Goal: Task Accomplishment & Management: Use online tool/utility

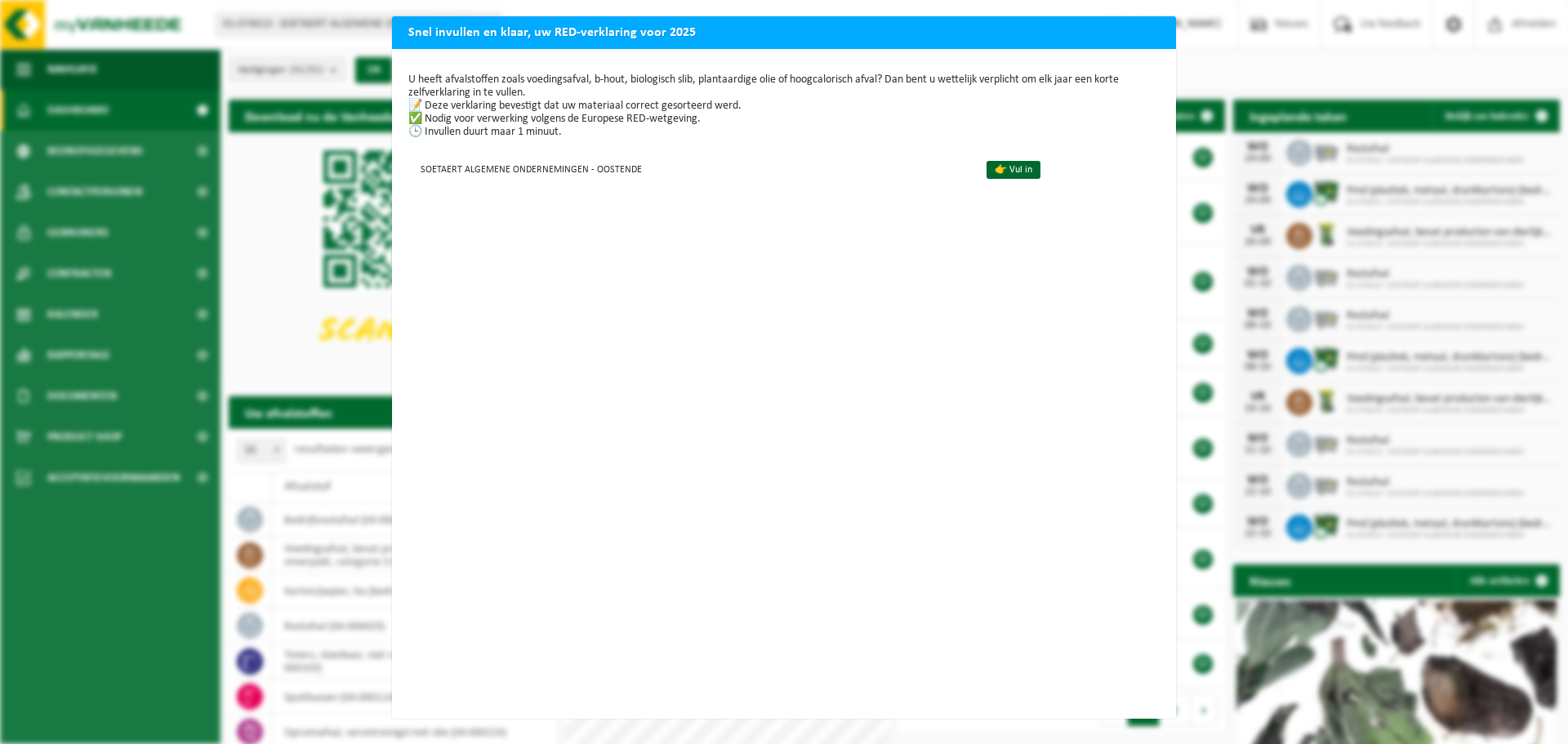
drag, startPoint x: 812, startPoint y: 40, endPoint x: 783, endPoint y: 43, distance: 29.2
click at [783, 43] on h2 "Snel invullen en klaar, uw RED-verklaring voor 2025" at bounding box center [784, 32] width 784 height 31
click at [1393, 75] on div "Snel invullen en klaar, uw RED-verklaring voor 2025 U heeft afvalstoffen zoals …" at bounding box center [784, 372] width 1568 height 744
click at [1369, 80] on div "Snel invullen en klaar, uw RED-verklaring voor 2025 U heeft afvalstoffen zoals …" at bounding box center [784, 372] width 1568 height 744
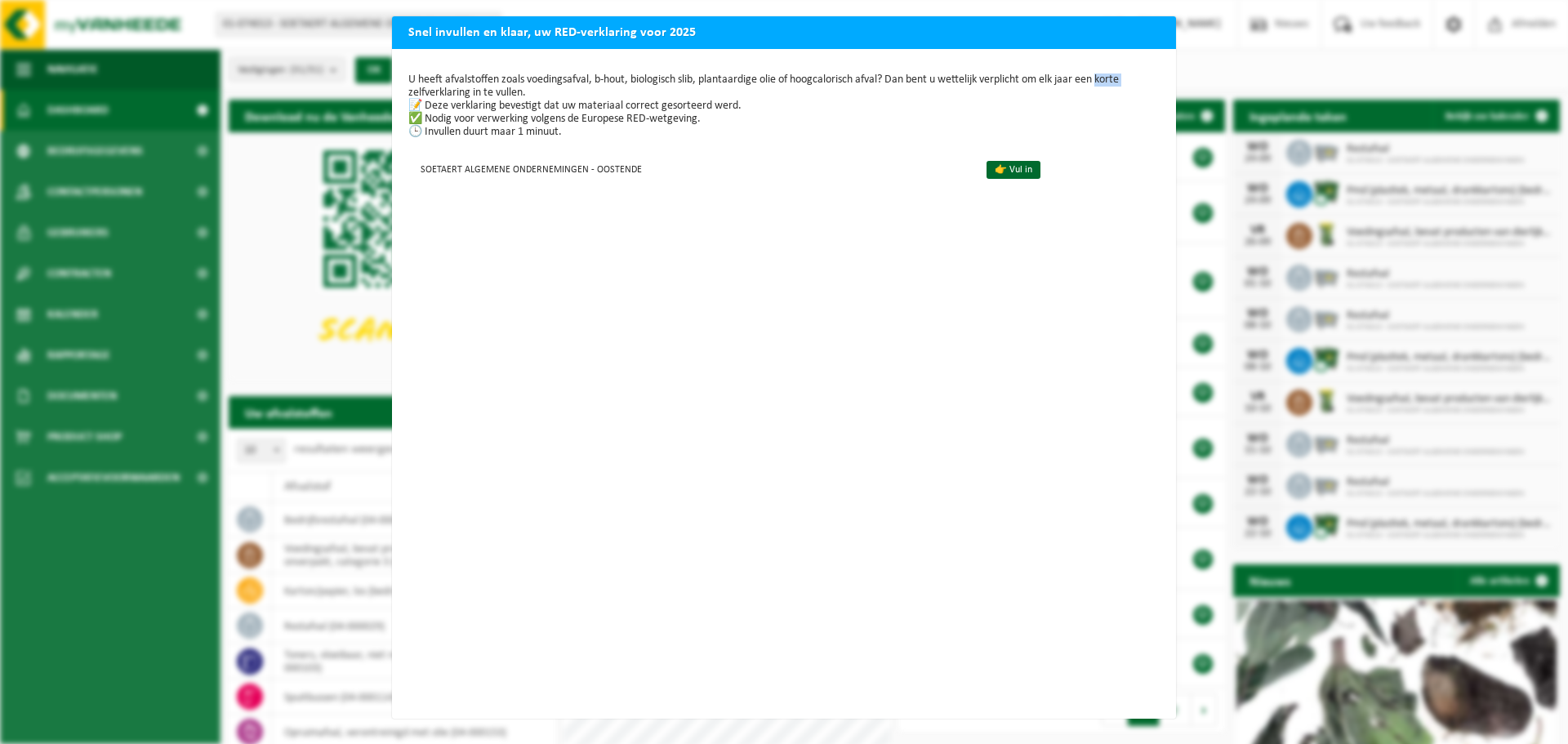
click at [1369, 80] on div "Snel invullen en klaar, uw RED-verklaring voor 2025 U heeft afvalstoffen zoals …" at bounding box center [784, 372] width 1568 height 744
click at [662, 25] on h2 "Snel invullen en klaar, uw RED-verklaring voor 2025" at bounding box center [784, 32] width 784 height 31
click at [997, 169] on link "👉 Vul in" at bounding box center [1014, 170] width 54 height 18
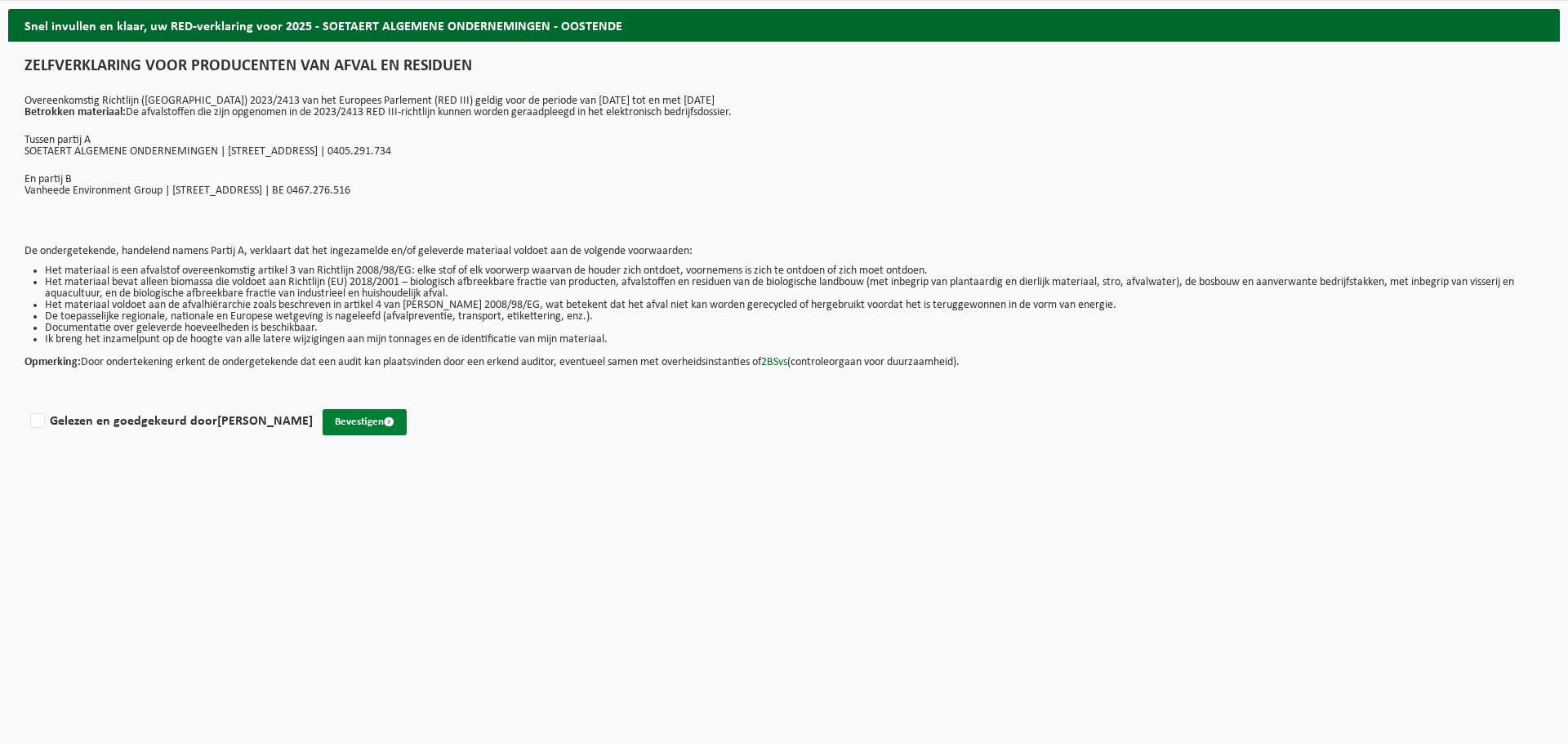
click at [371, 421] on button "Bevestigen" at bounding box center [364, 422] width 84 height 26
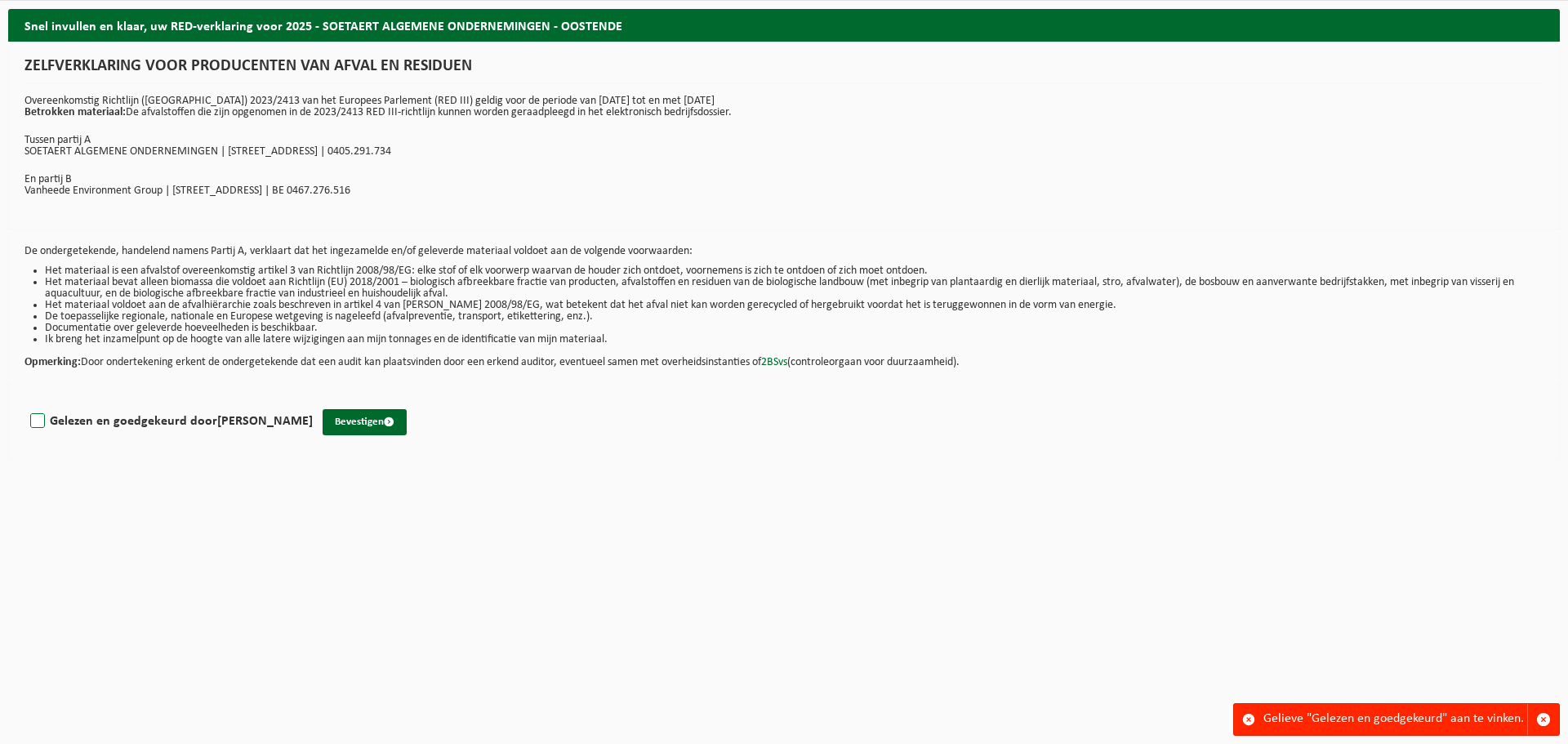
click at [37, 424] on label "Gelezen en goedgekeurd door PEDRO ROEGIERS" at bounding box center [170, 421] width 286 height 24
click at [313, 400] on input "Gelezen en goedgekeurd door PEDRO ROEGIERS" at bounding box center [313, 400] width 1 height 1
checkbox input "true"
click at [344, 421] on button "Bevestigen" at bounding box center [364, 422] width 84 height 26
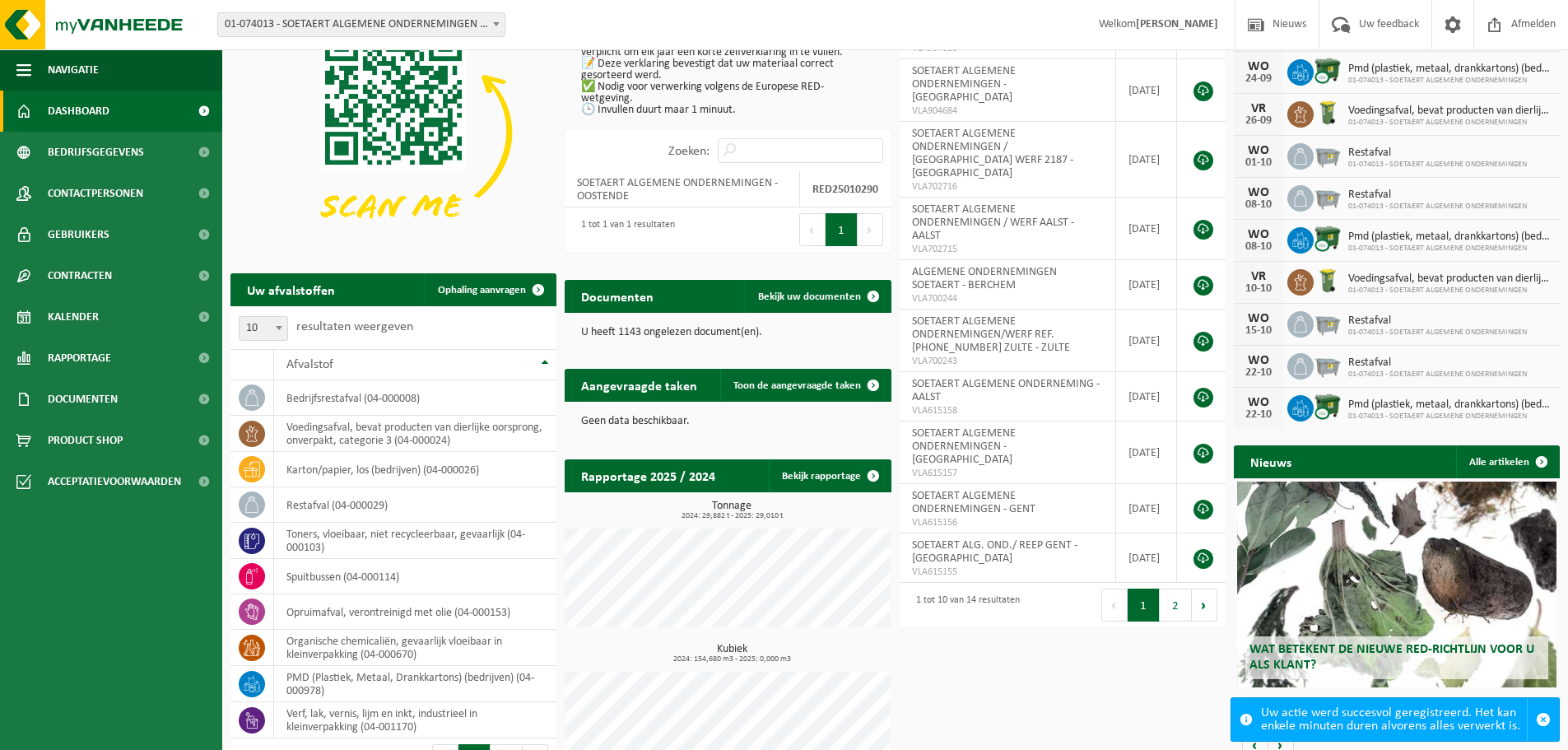
scroll to position [164, 0]
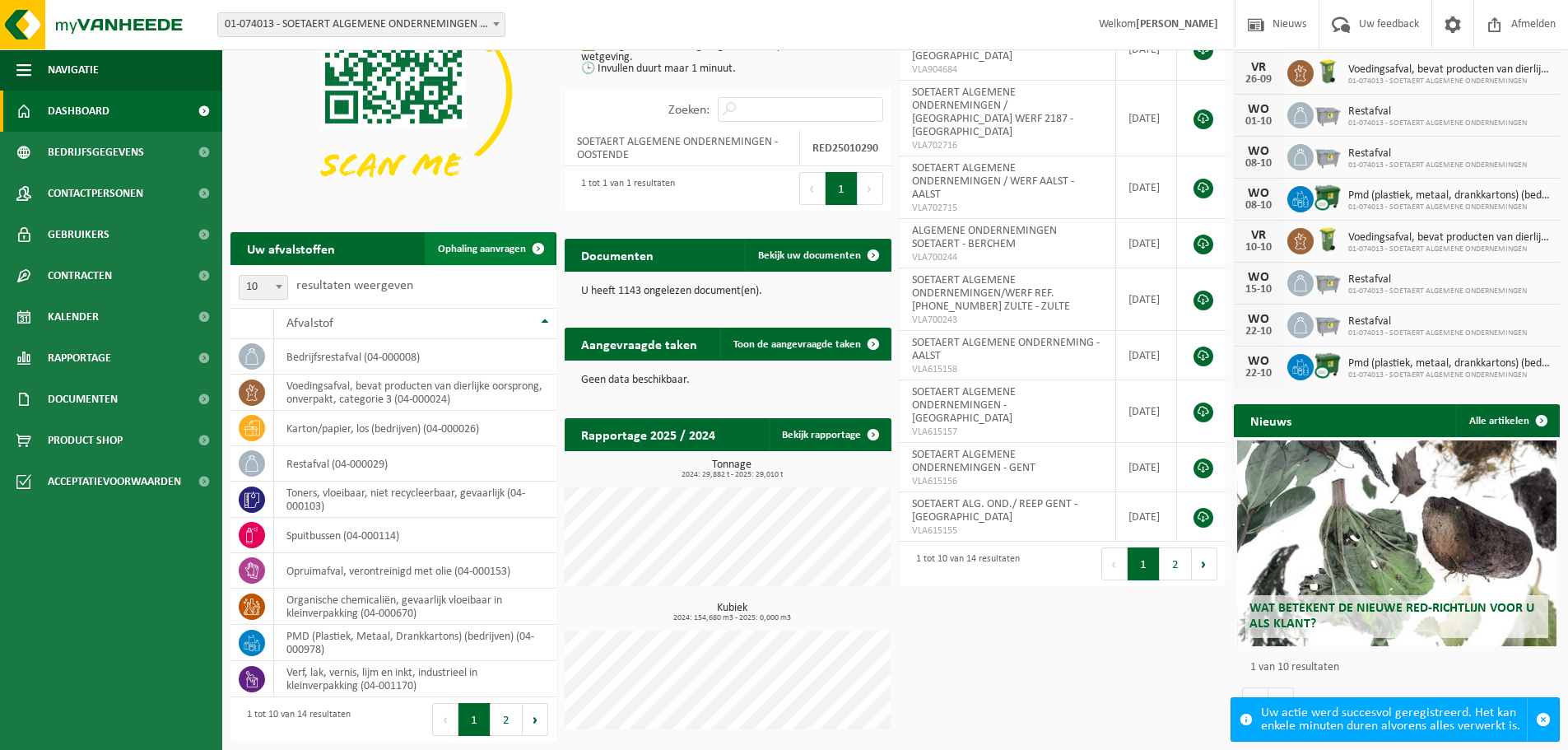
click at [500, 247] on span "Ophaling aanvragen" at bounding box center [482, 248] width 89 height 11
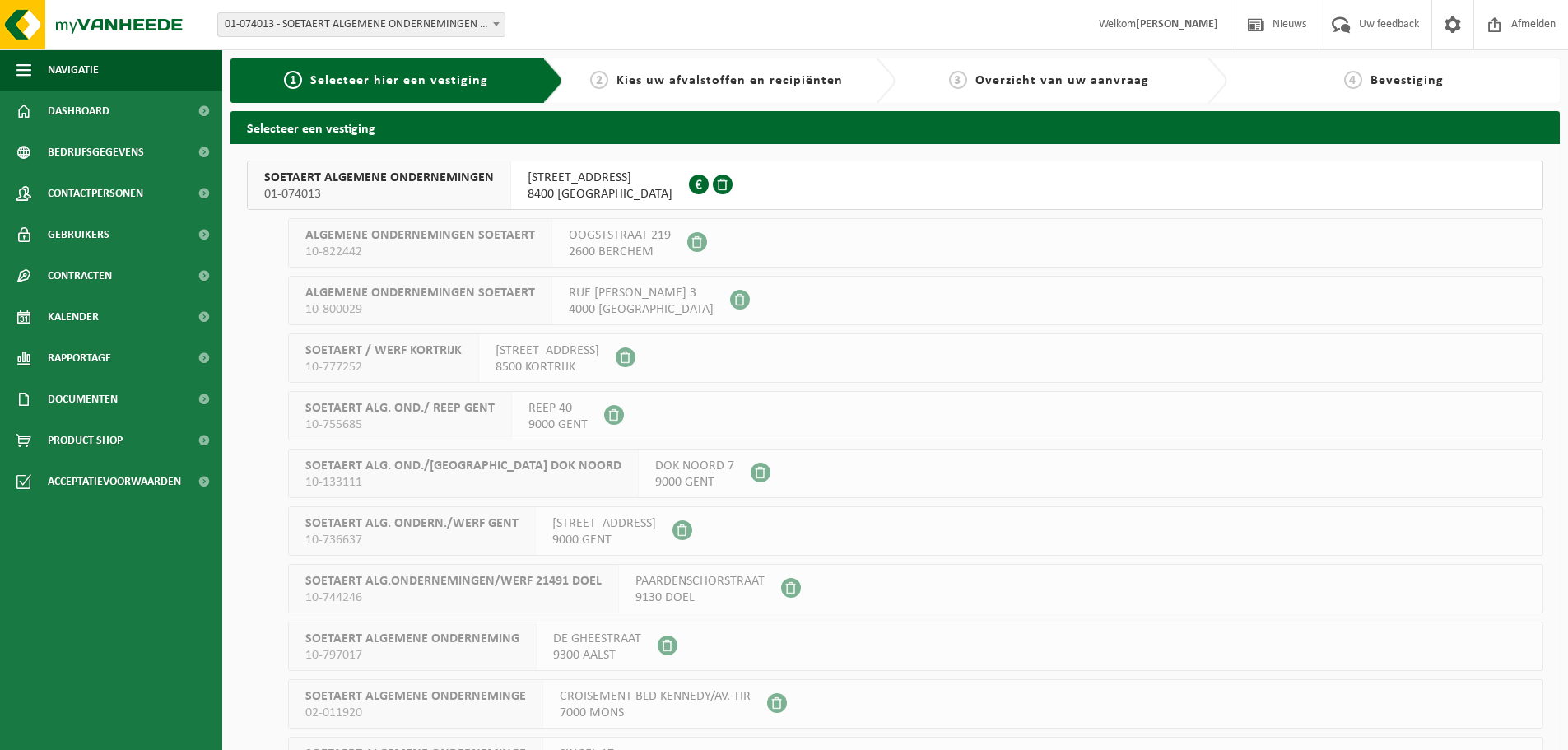
click at [356, 181] on span "SOETAERT ALGEMENE ONDERNEMINGEN" at bounding box center [380, 177] width 230 height 17
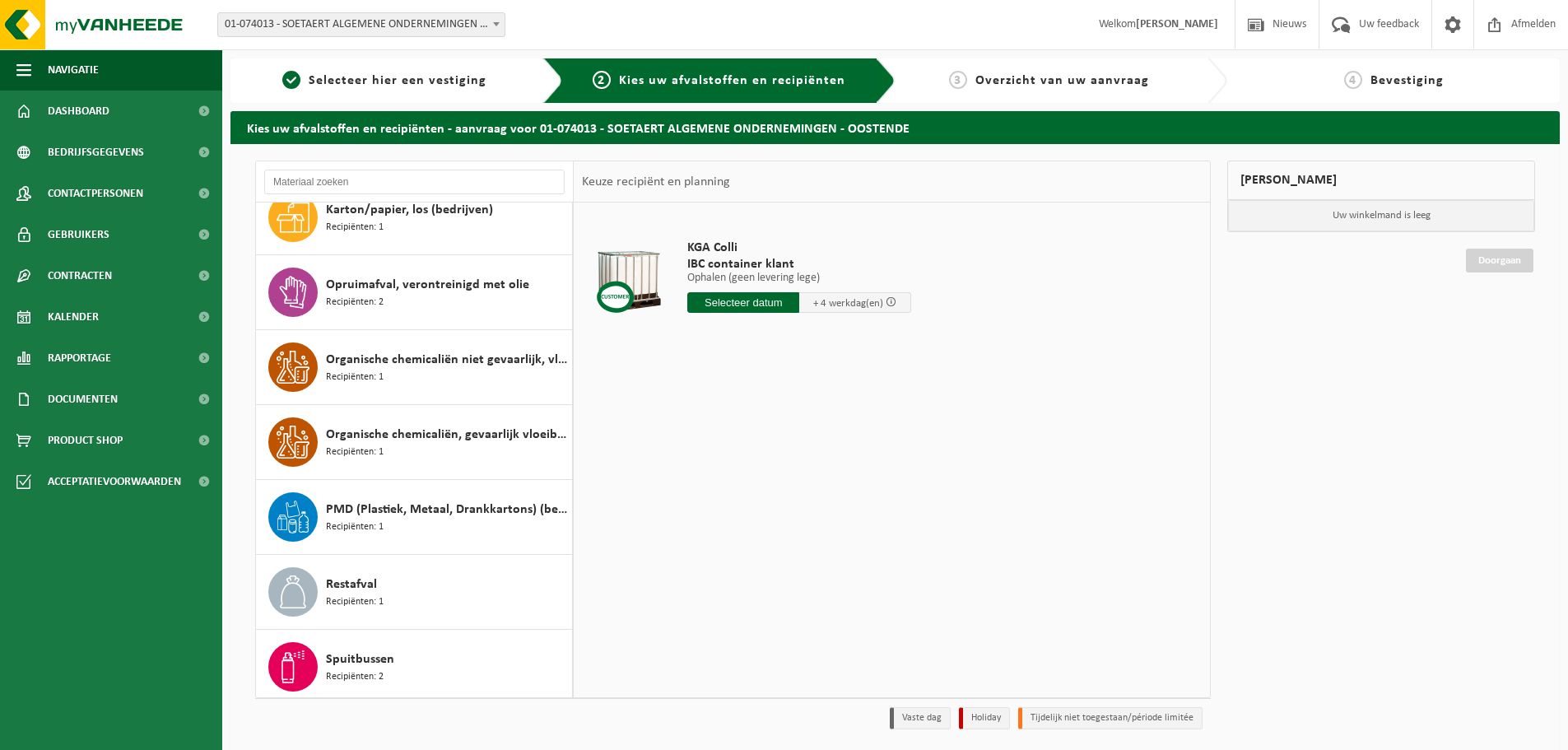
scroll to position [329, 0]
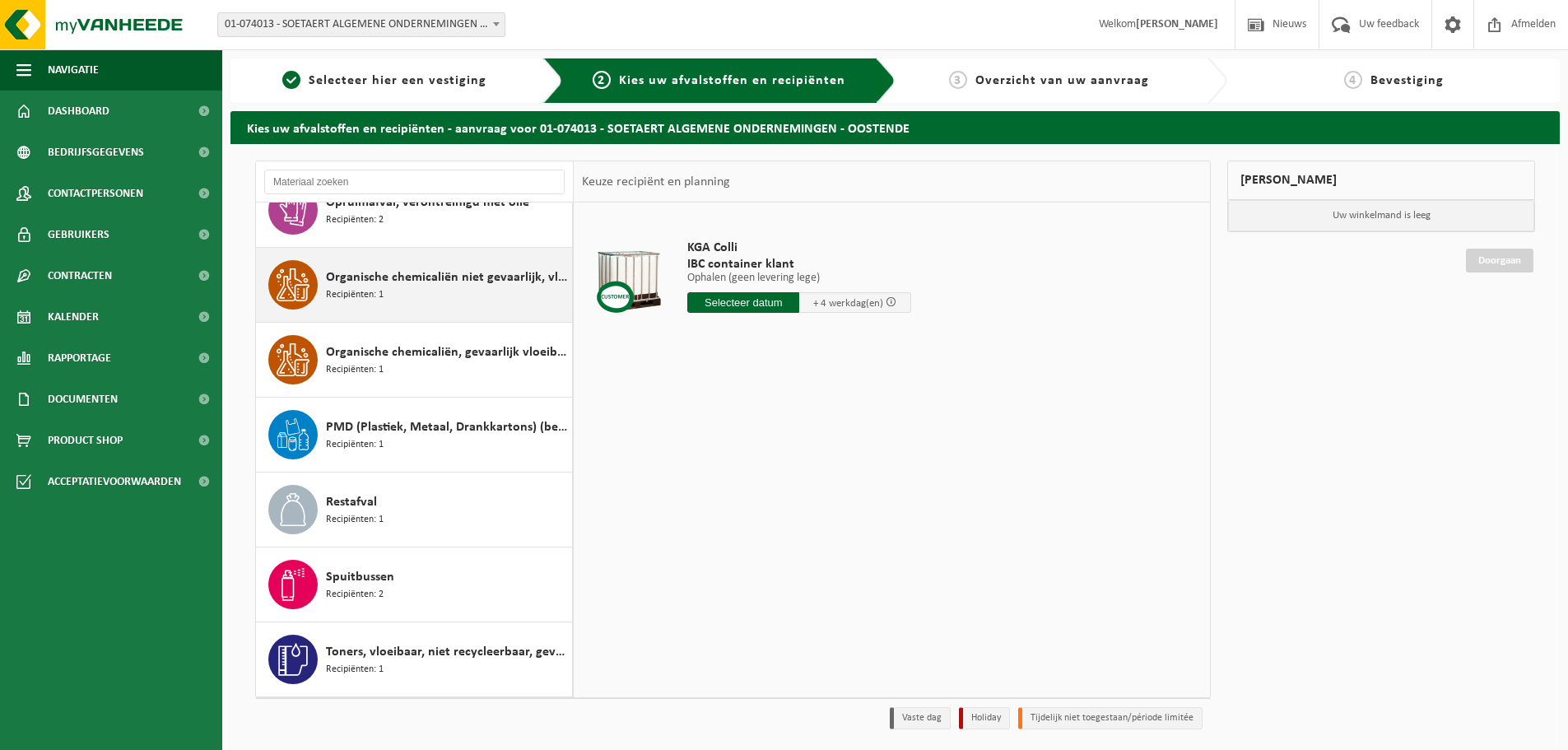
click at [467, 304] on div "Organische chemicaliën niet gevaarlijk, vloeibaar in IBC Recipiënten: 1" at bounding box center [447, 284] width 242 height 50
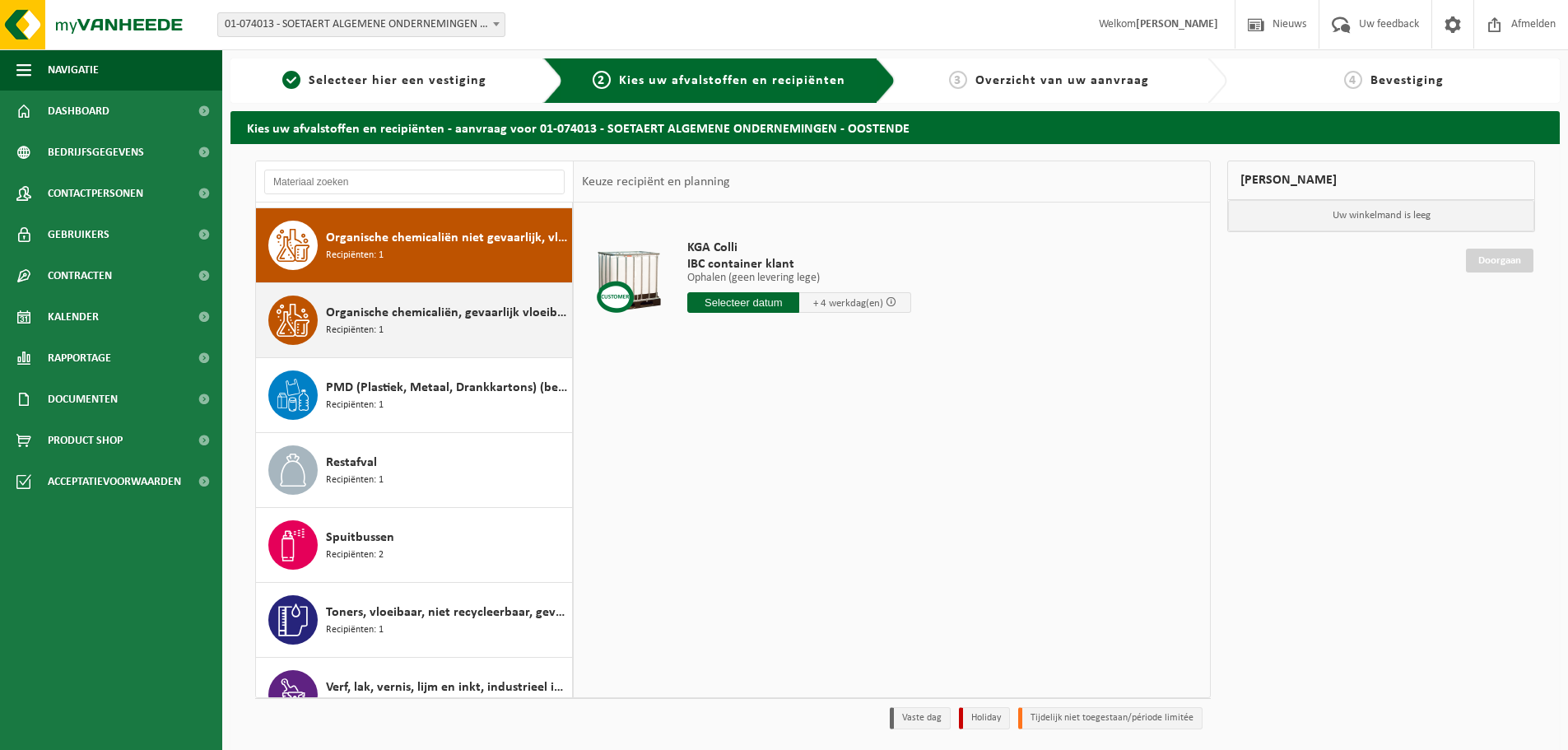
scroll to position [375, 0]
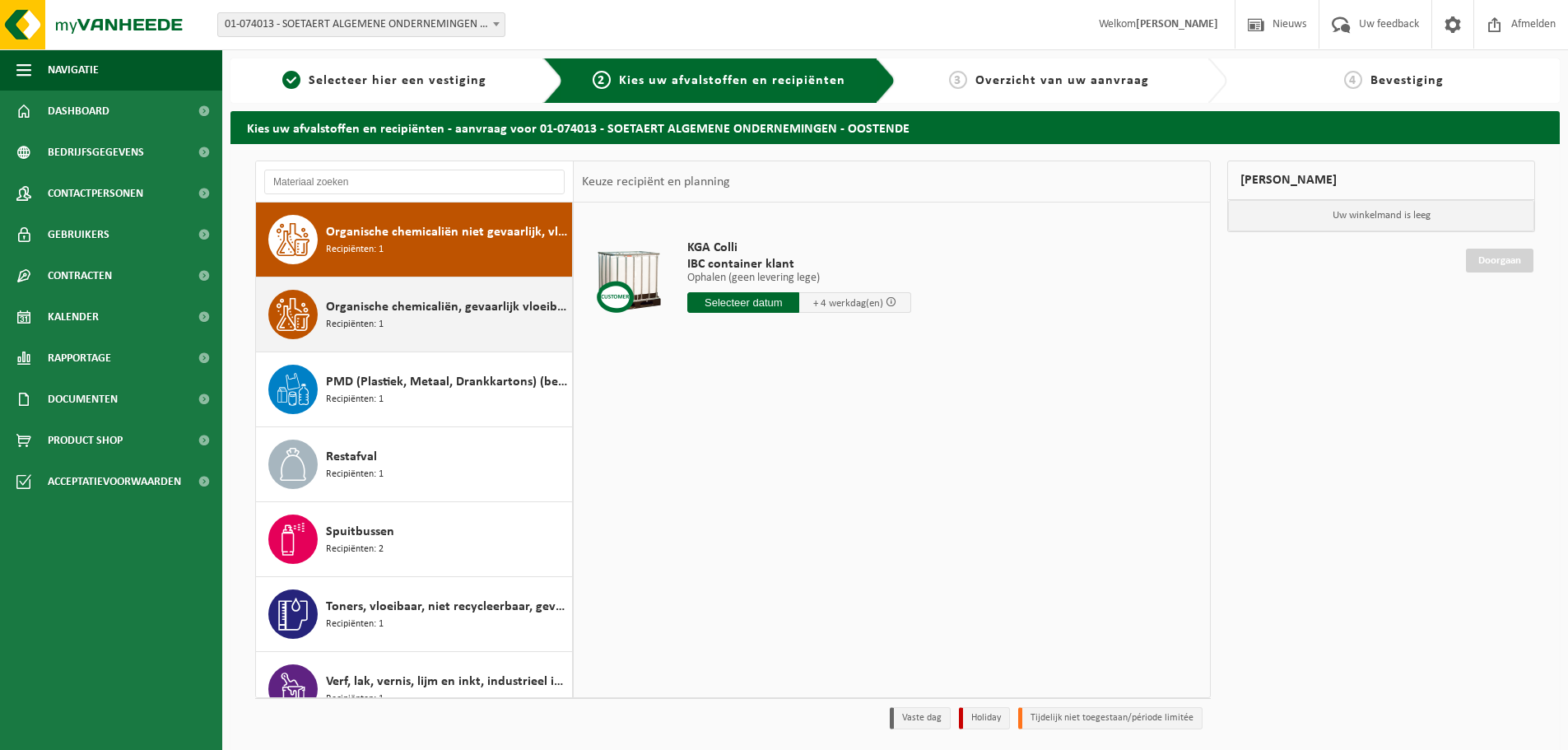
click at [468, 333] on div "Organische chemicaliën, gevaarlijk vloeibaar in kleinverpakking Recipiënten: 1" at bounding box center [447, 314] width 242 height 50
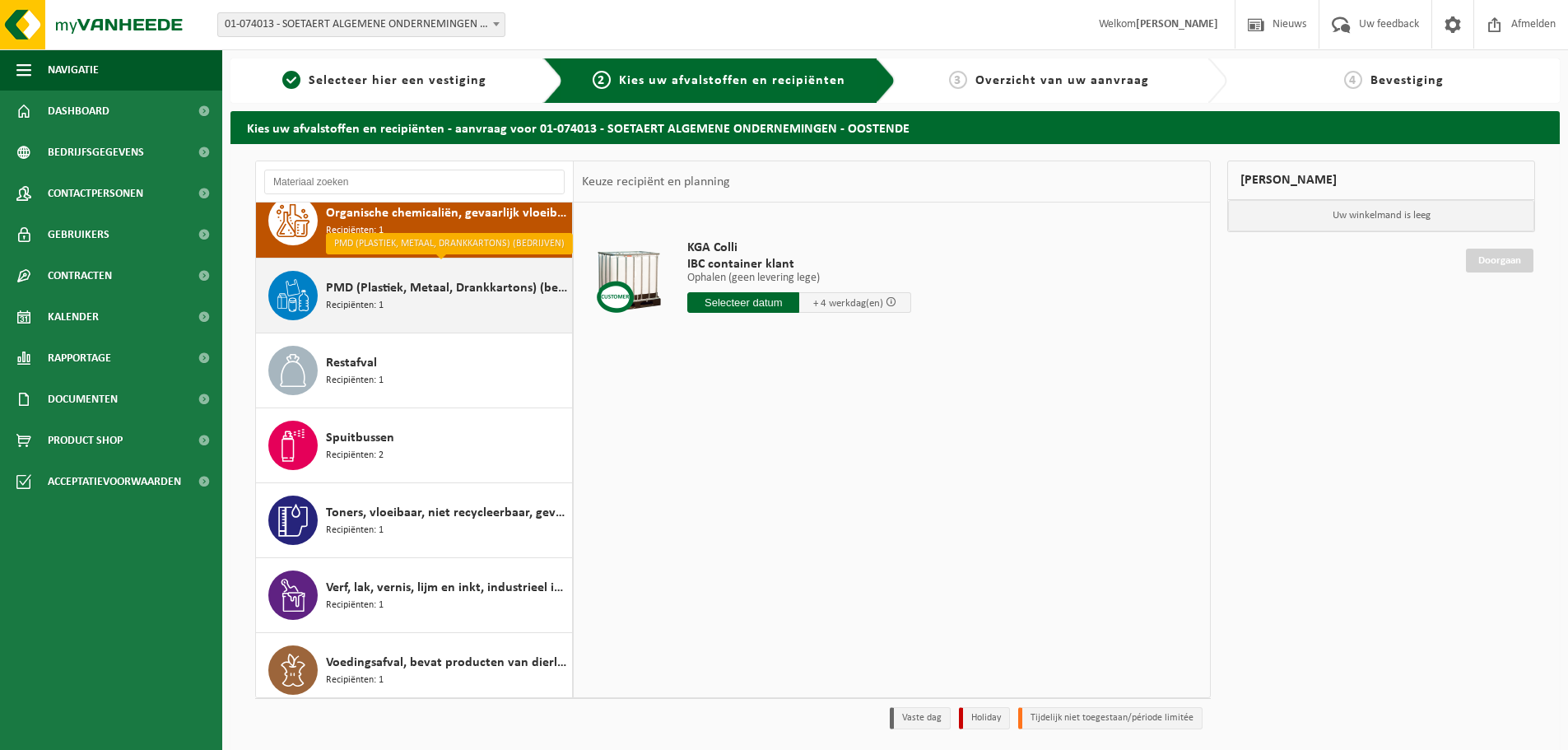
scroll to position [478, 0]
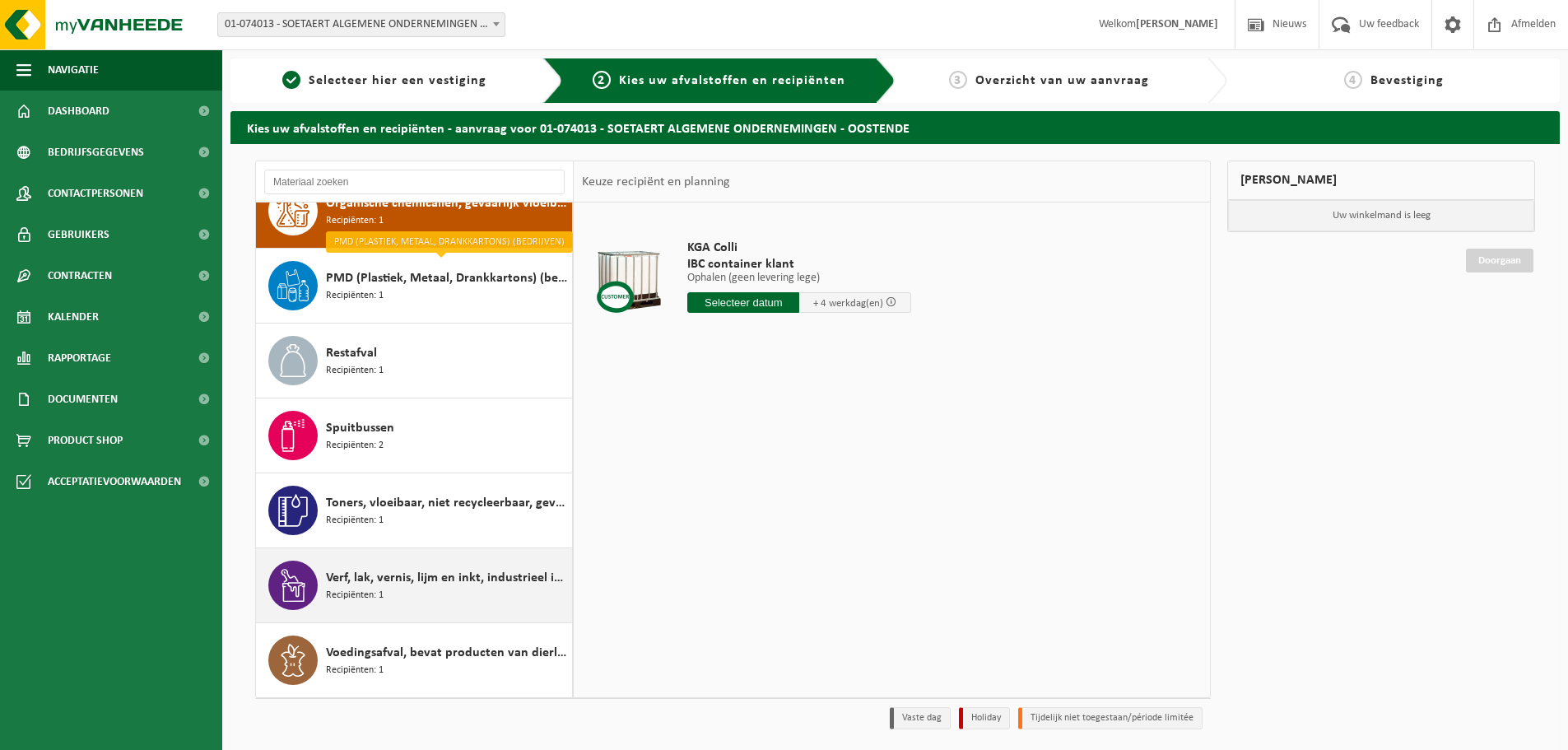
click at [439, 604] on div "Verf, lak, vernis, lijm en inkt, industrieel in kleinverpakking Recipiënten: 1" at bounding box center [447, 585] width 242 height 50
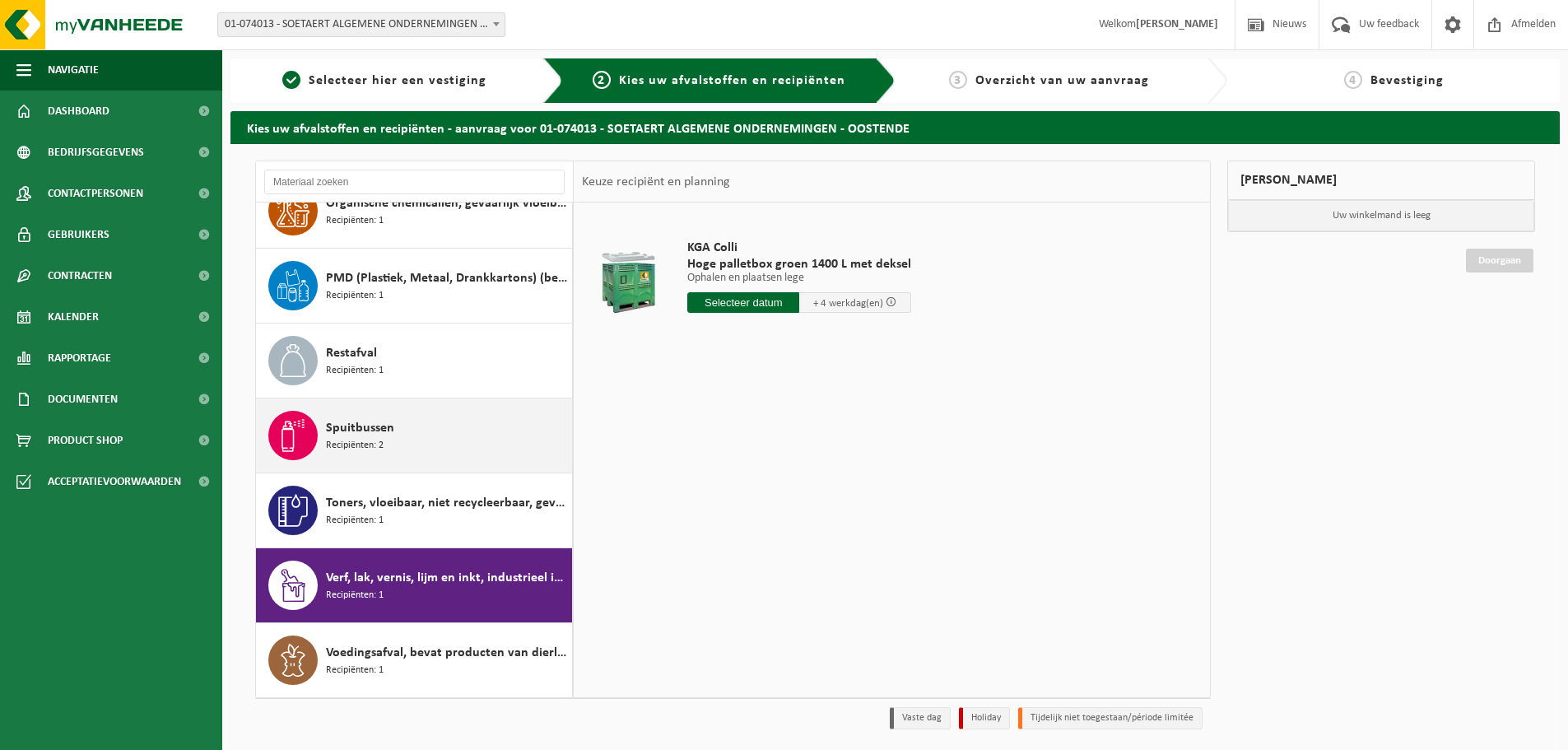
click at [408, 430] on div "Spuitbussen Recipiënten: 2" at bounding box center [447, 435] width 242 height 50
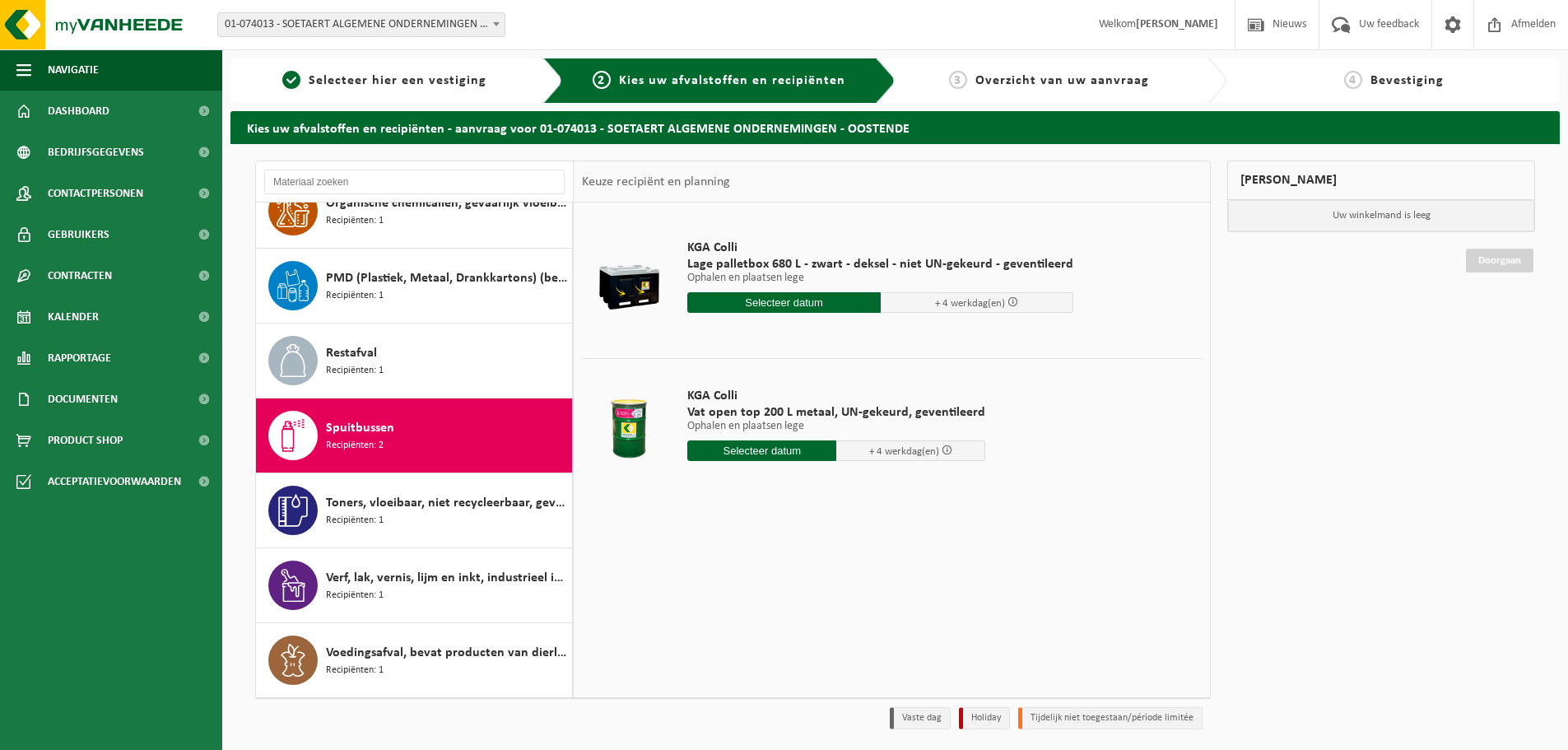
click at [798, 302] on input "text" at bounding box center [784, 302] width 194 height 20
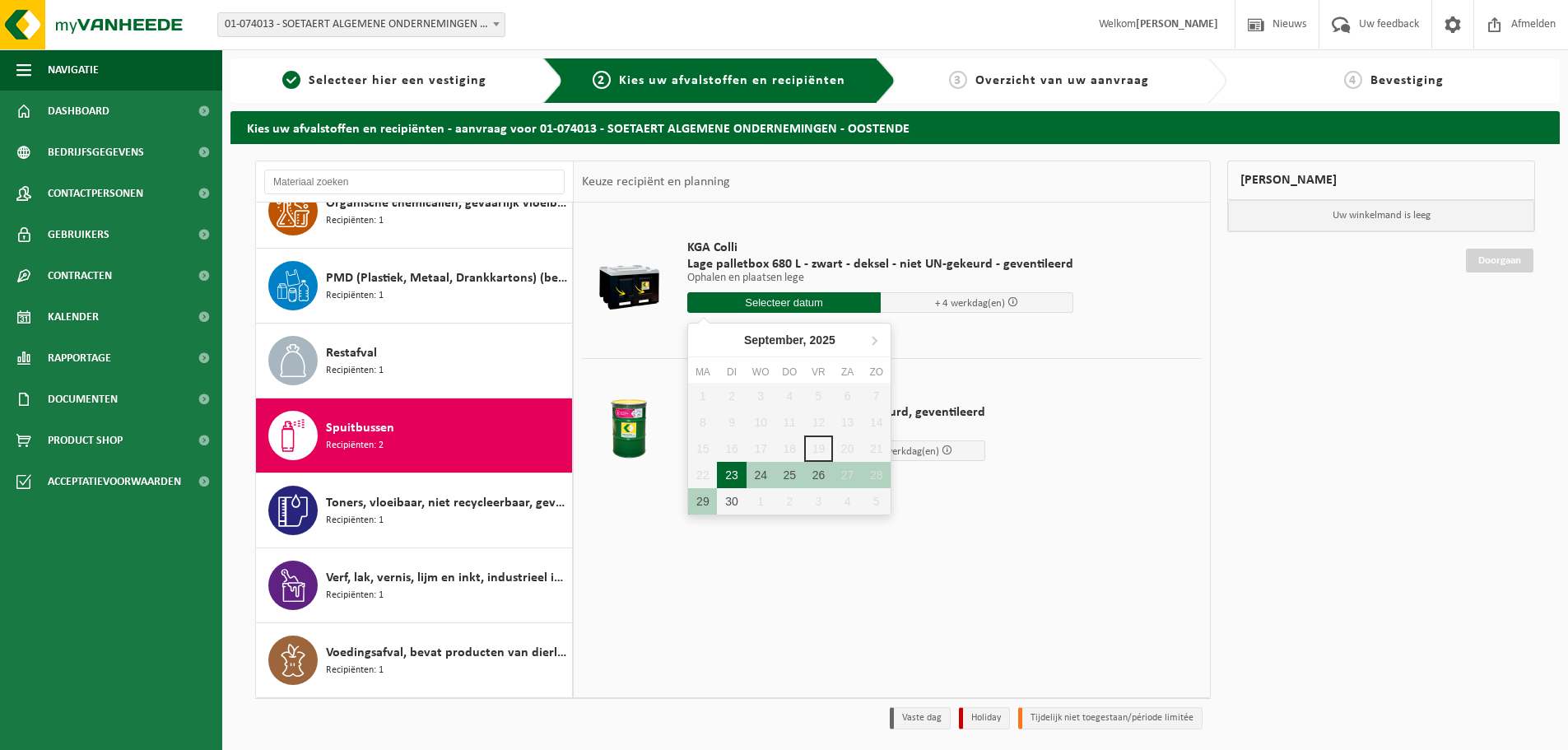
click at [739, 477] on div "23" at bounding box center [732, 475] width 29 height 26
type input "Van 2025-09-23"
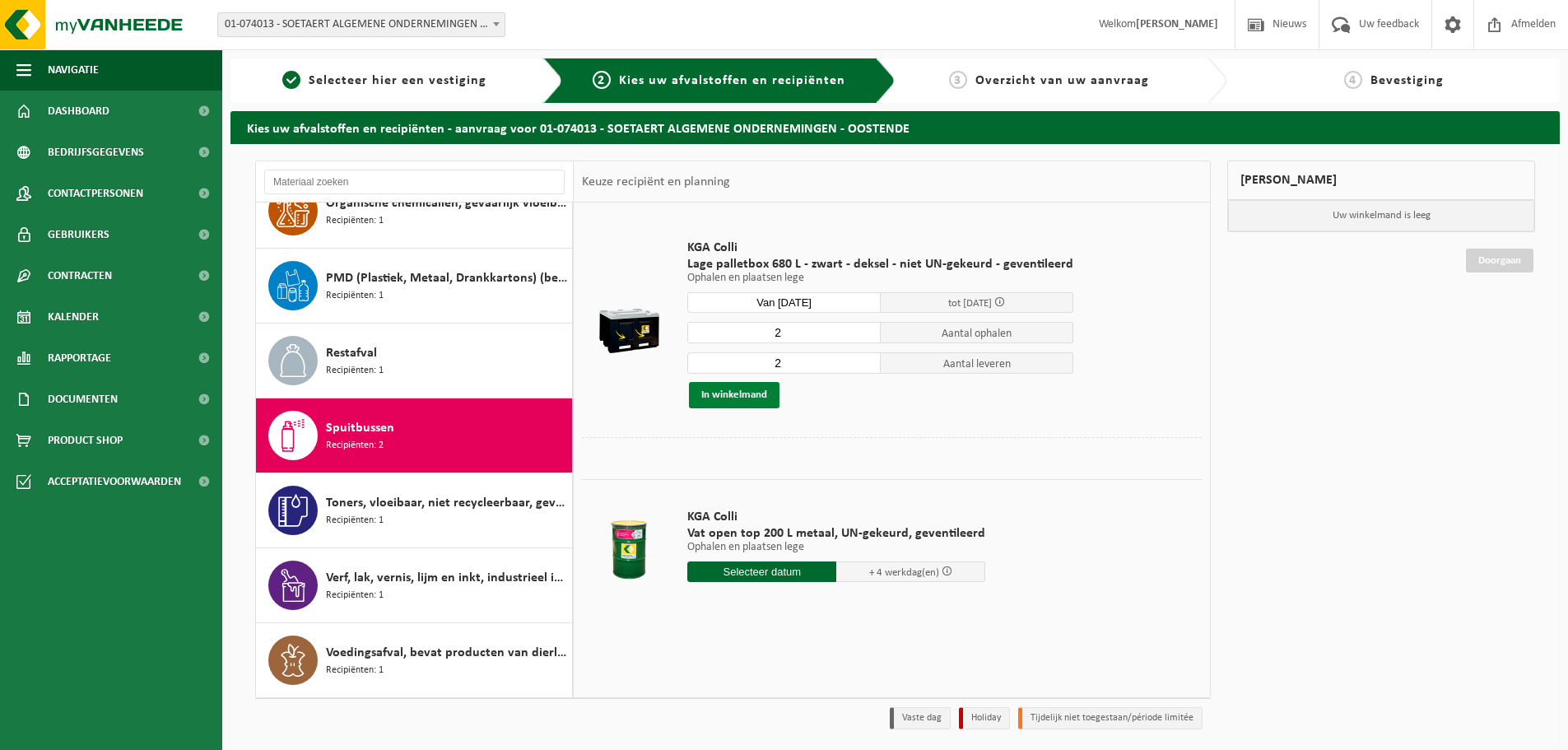
click at [751, 394] on button "In winkelmand" at bounding box center [734, 394] width 91 height 26
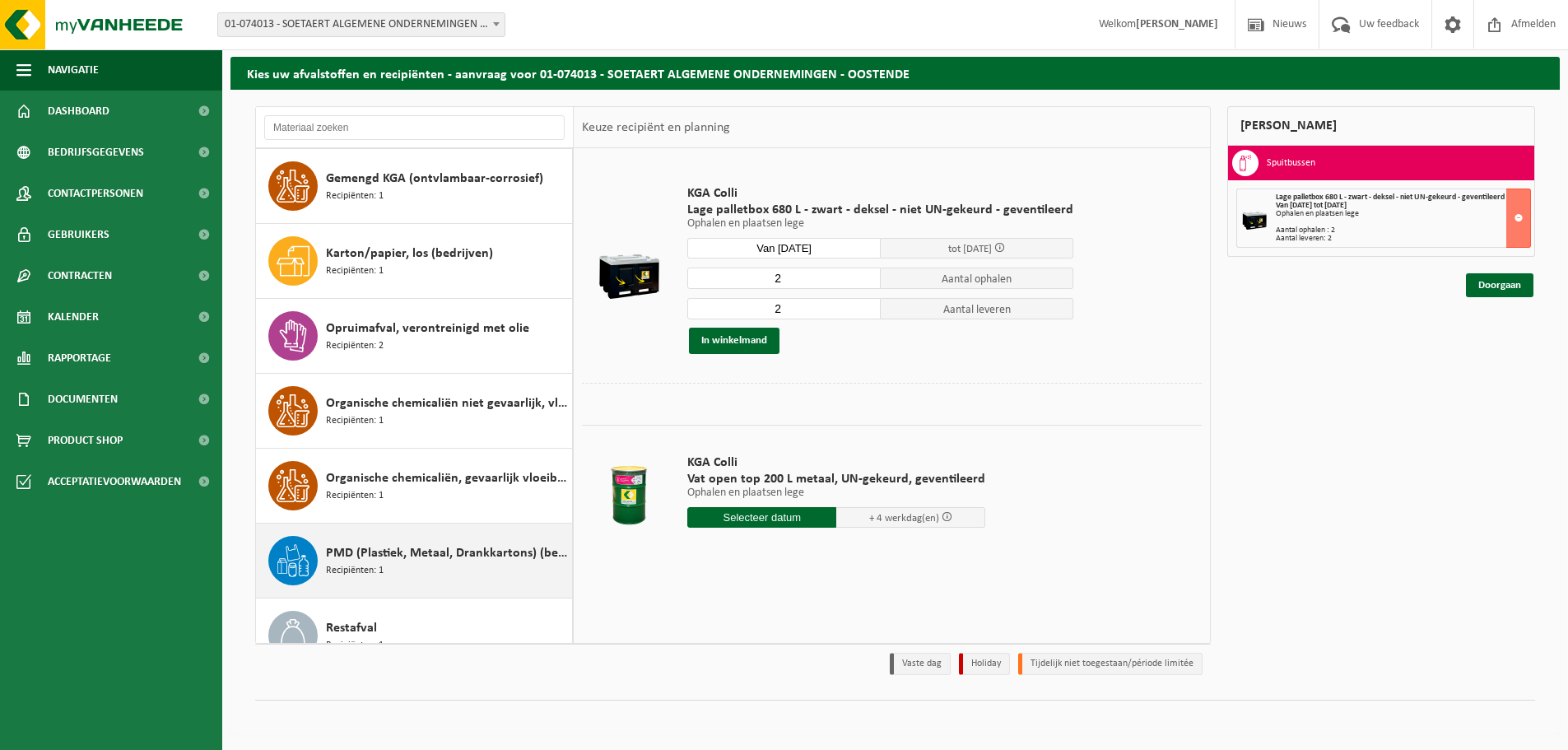
scroll to position [67, 0]
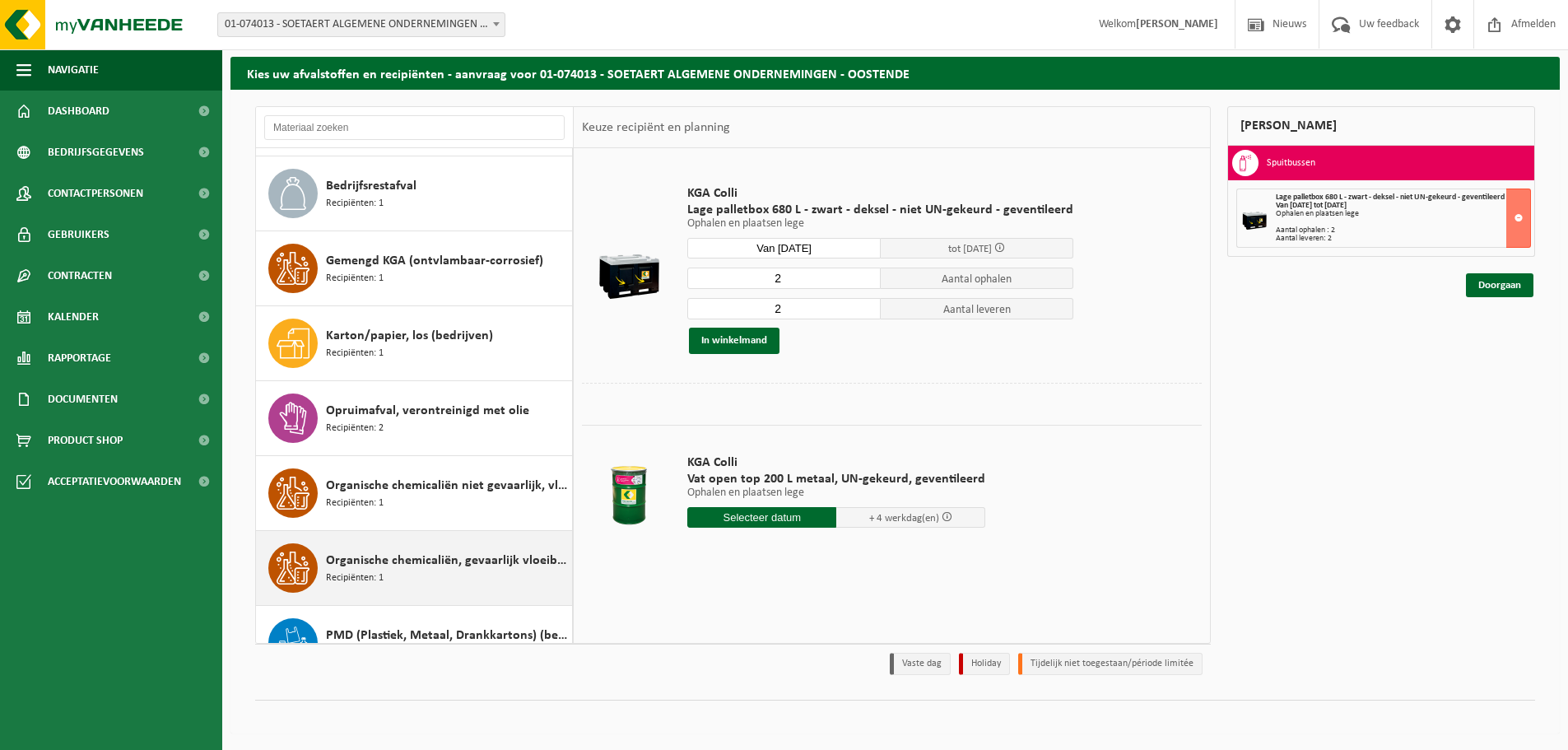
click at [434, 563] on span "Organische chemicaliën, gevaarlijk vloeibaar in kleinverpakking" at bounding box center [447, 560] width 242 height 19
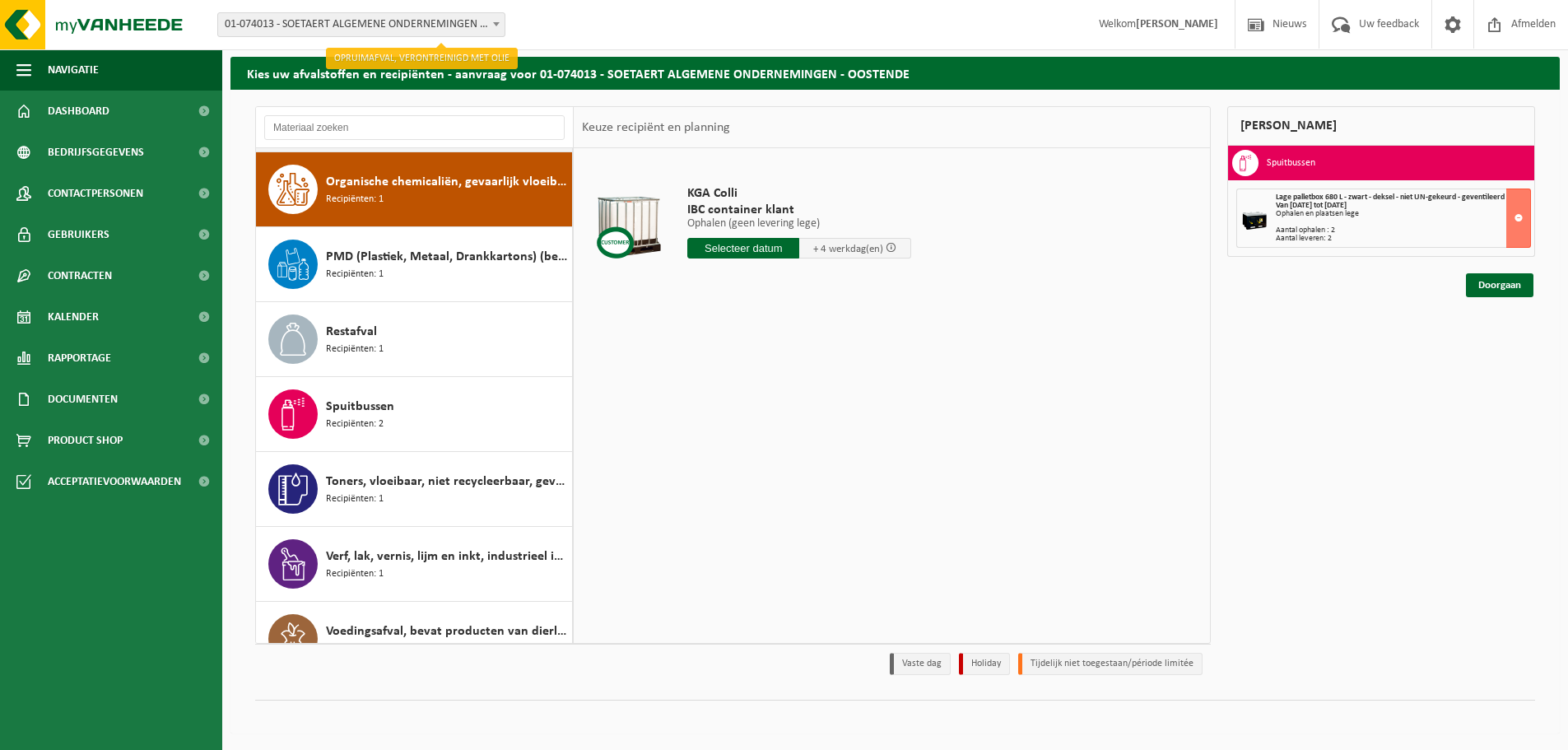
scroll to position [478, 0]
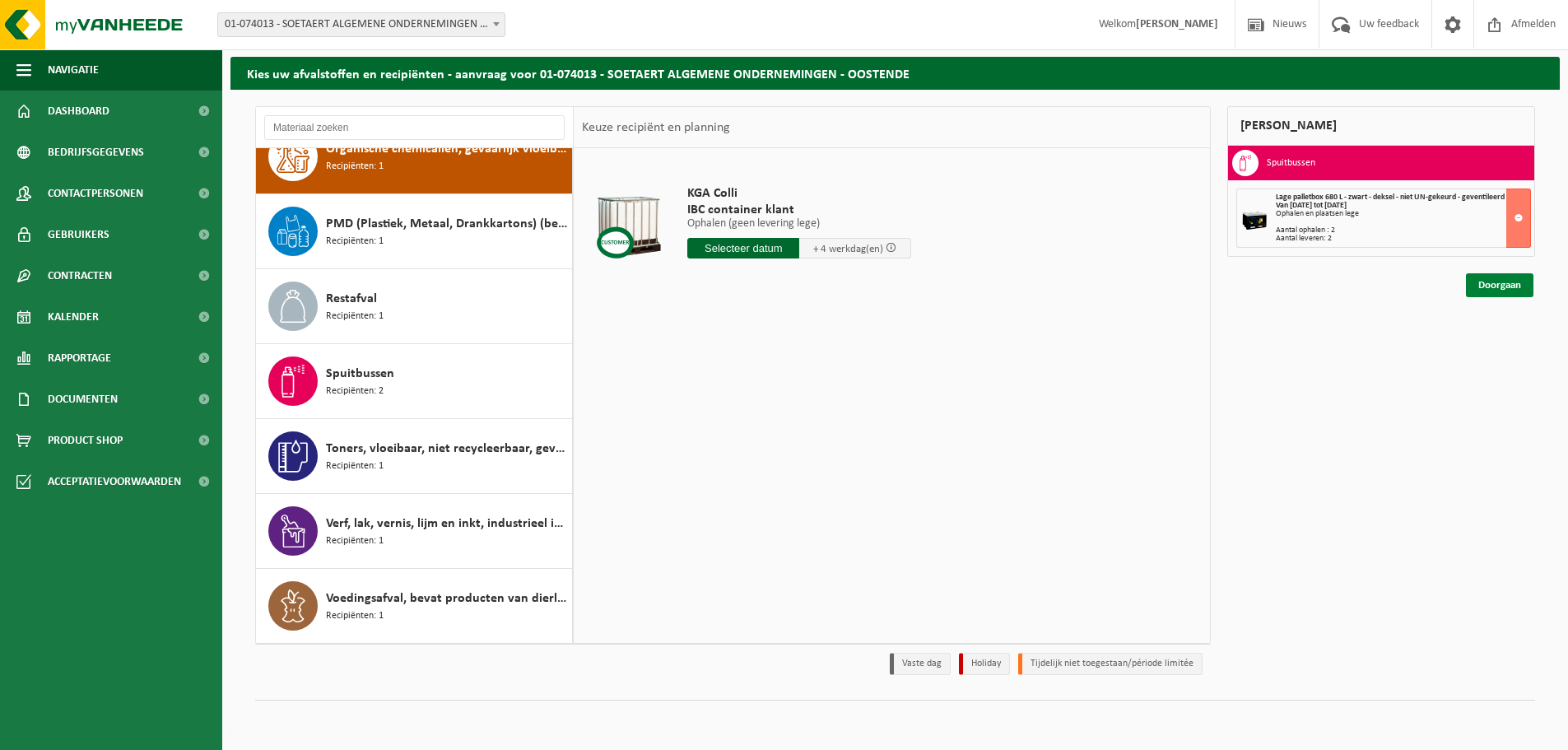
click at [1492, 283] on link "Doorgaan" at bounding box center [1499, 285] width 67 height 24
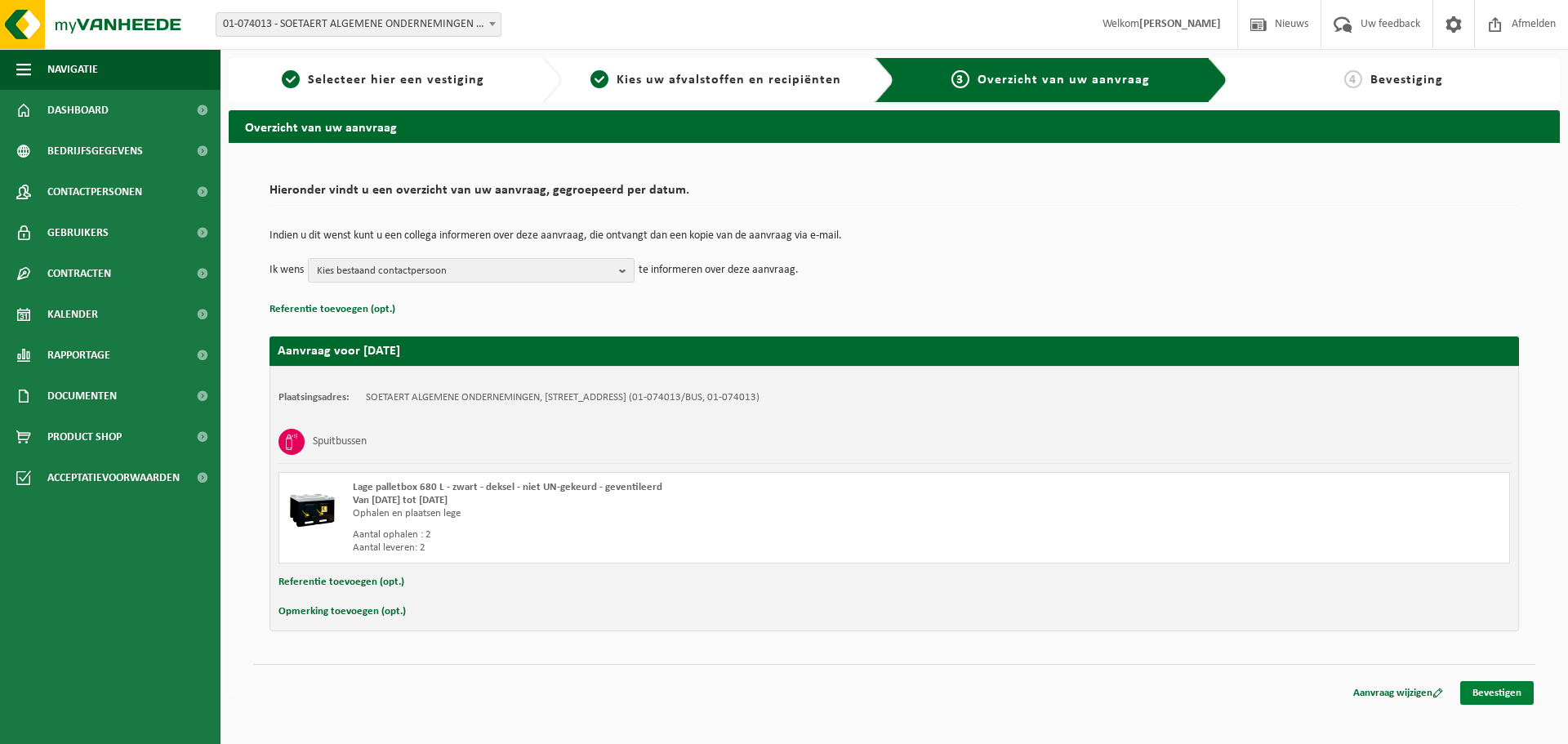
click at [1500, 689] on link "Bevestigen" at bounding box center [1497, 692] width 73 height 24
click at [1497, 692] on link "Bevestigen" at bounding box center [1497, 692] width 73 height 24
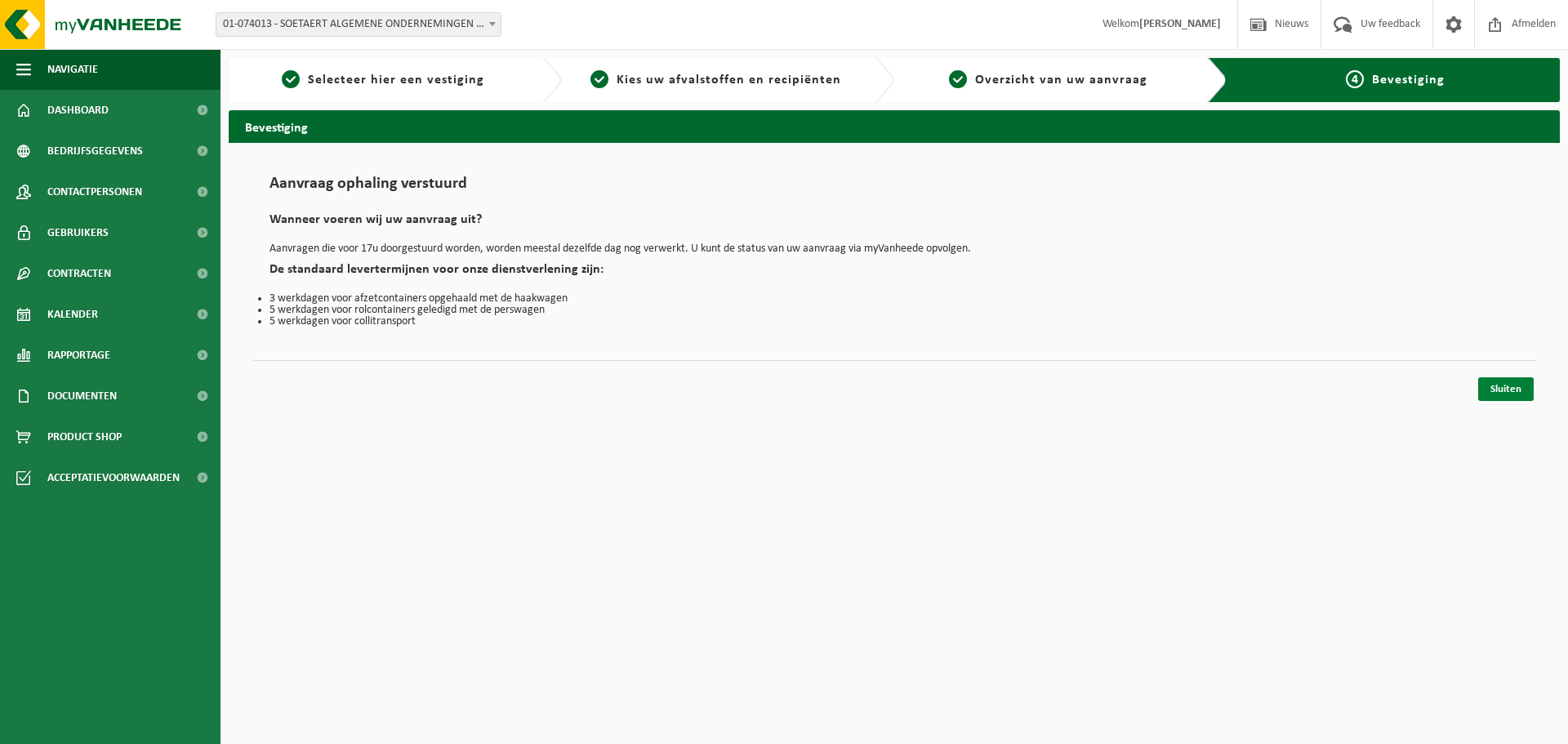
click at [1504, 391] on link "Sluiten" at bounding box center [1506, 389] width 56 height 24
